Goal: Find specific page/section: Find specific page/section

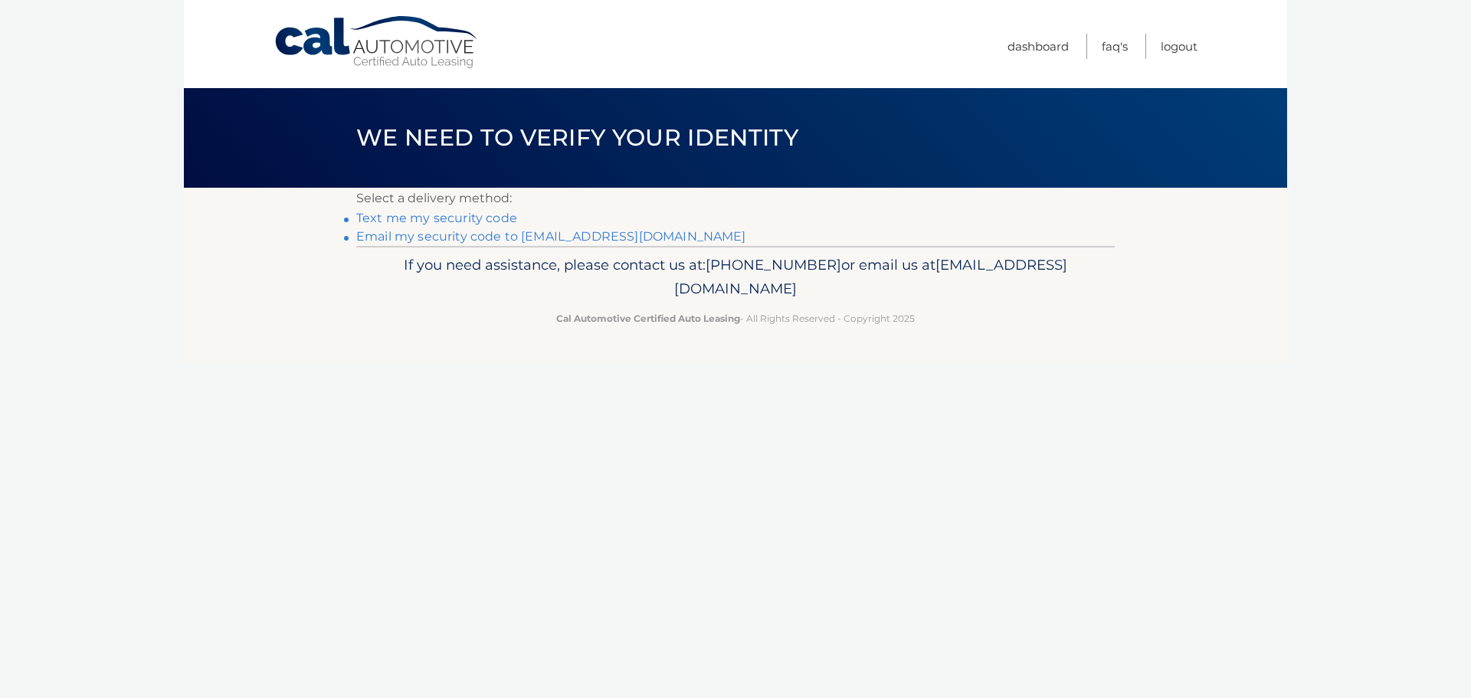
click at [512, 235] on link "Email my security code to m*********@calautomotive.com" at bounding box center [551, 236] width 390 height 15
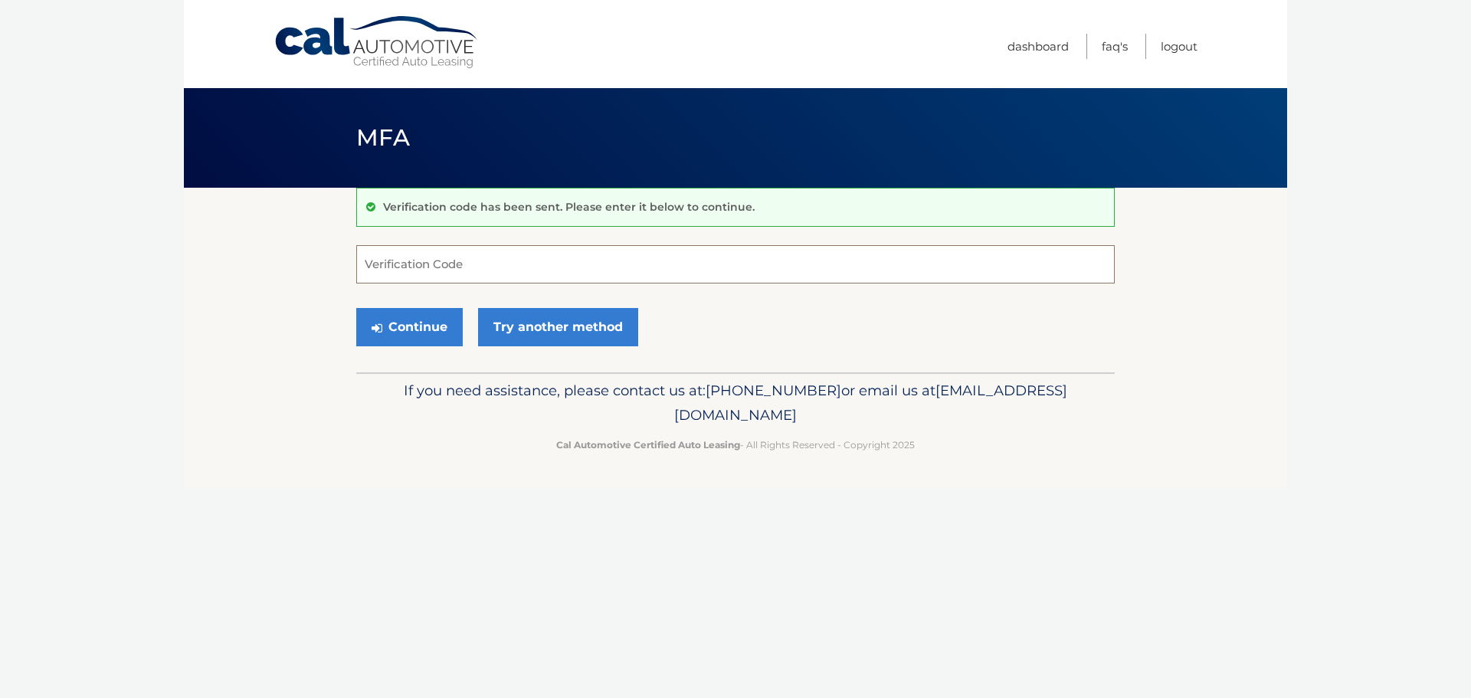
click at [394, 270] on input "Verification Code" at bounding box center [735, 264] width 758 height 38
type input "905477"
click at [356, 308] on button "Continue" at bounding box center [409, 327] width 106 height 38
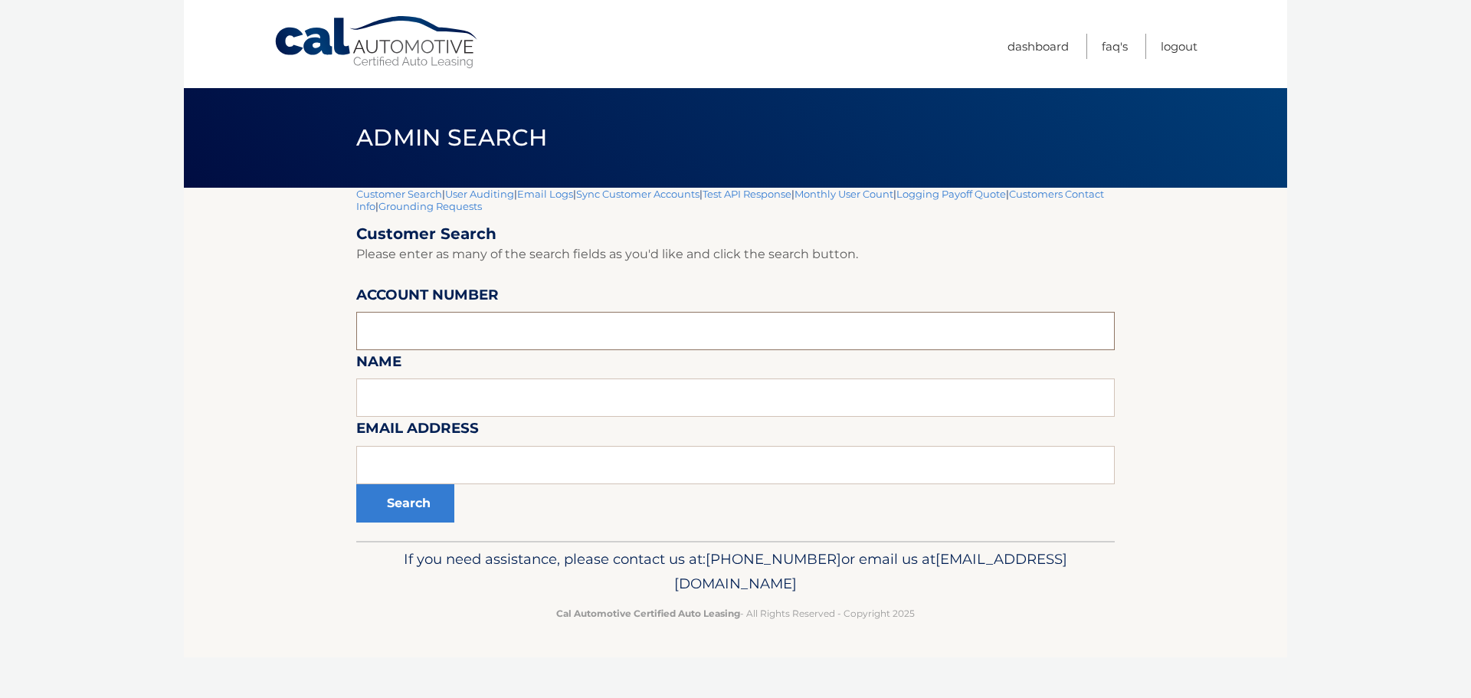
click at [402, 337] on input "text" at bounding box center [735, 331] width 758 height 38
type input "44455649456"
click at [422, 495] on button "Search" at bounding box center [405, 503] width 98 height 38
